Goal: Check status: Check status

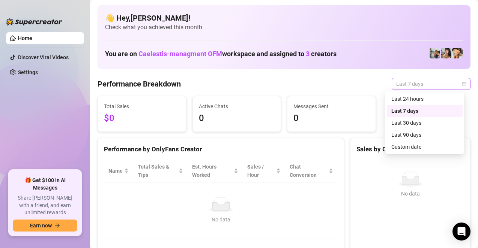
click at [415, 84] on span "Last 7 days" at bounding box center [431, 83] width 70 height 11
click at [399, 120] on div "Last 30 days" at bounding box center [424, 123] width 67 height 8
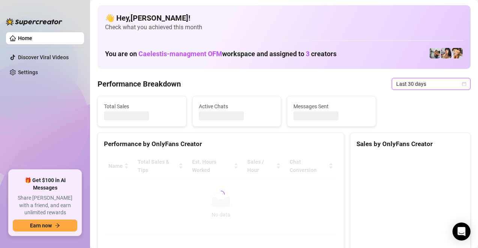
click at [396, 81] on span "Last 30 days" at bounding box center [431, 83] width 70 height 11
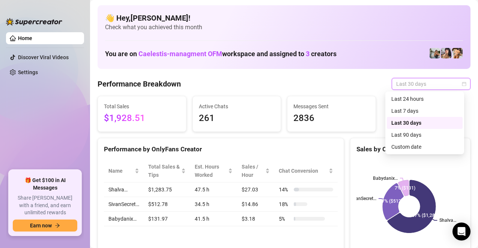
click at [407, 150] on div "Custom date" at bounding box center [424, 147] width 67 height 8
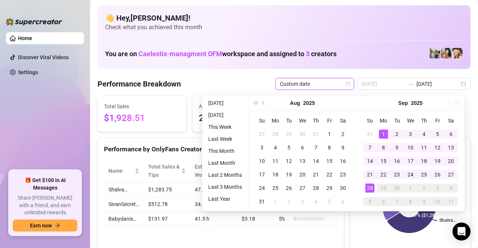
type input "[DATE]"
click at [386, 132] on div "1" at bounding box center [383, 134] width 9 height 9
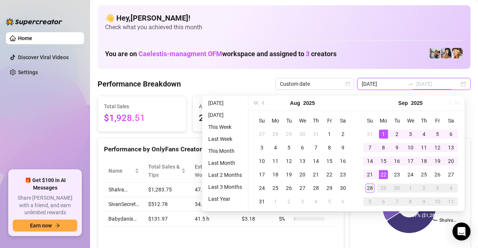
type input "[DATE]"
click at [366, 187] on div "28" at bounding box center [369, 188] width 9 height 9
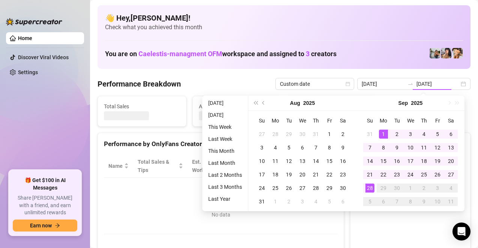
type input "[DATE]"
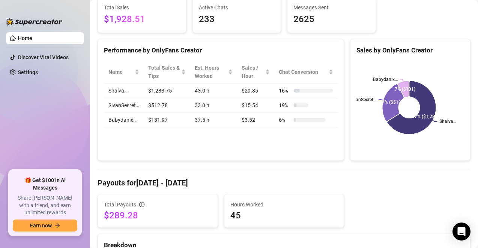
scroll to position [105, 0]
